Goal: Information Seeking & Learning: Learn about a topic

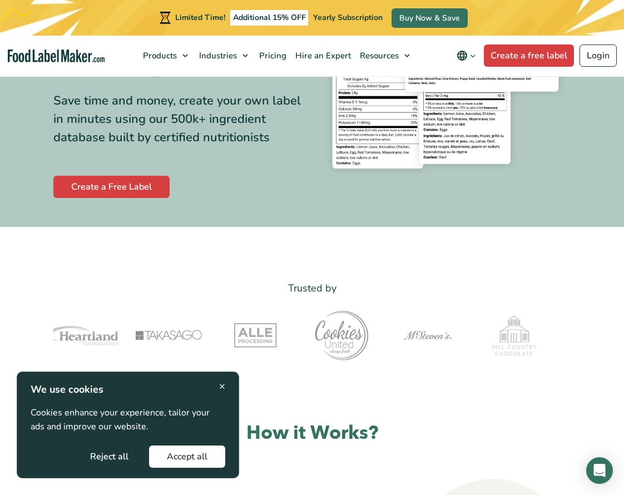
scroll to position [167, 0]
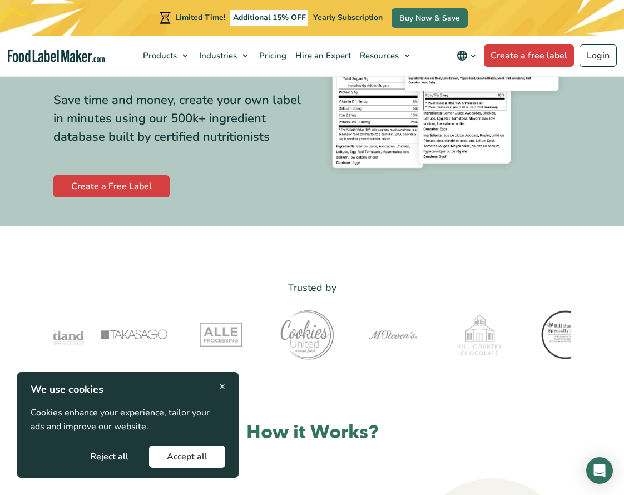
drag, startPoint x: 177, startPoint y: 459, endPoint x: 206, endPoint y: 449, distance: 30.8
click at [178, 459] on button "Accept all" at bounding box center [187, 456] width 76 height 22
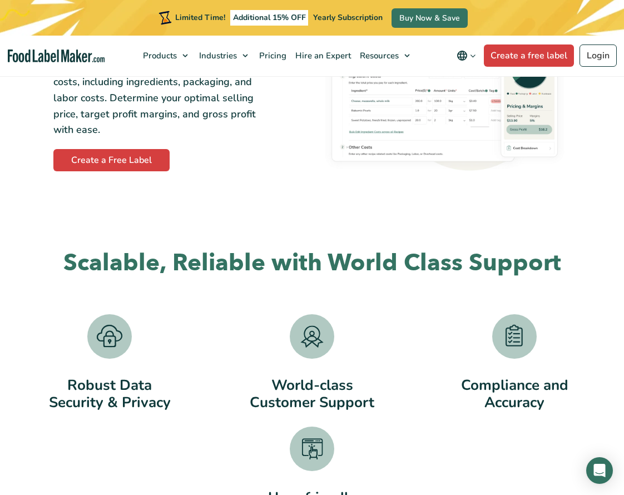
scroll to position [1112, 0]
